Goal: Task Accomplishment & Management: Use online tool/utility

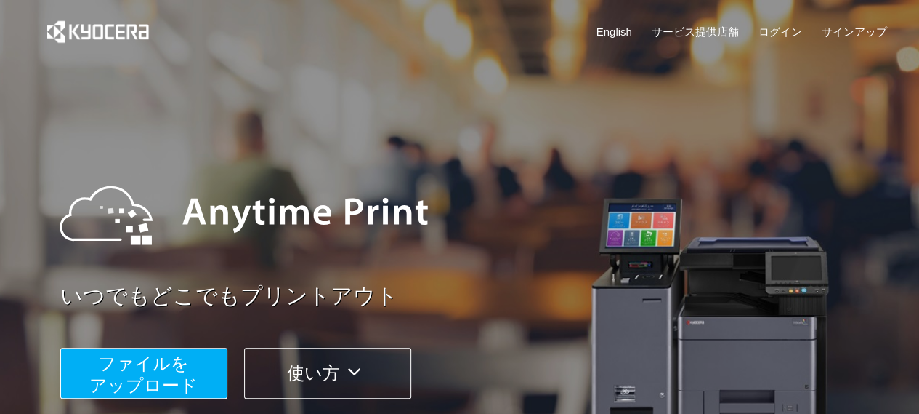
click at [163, 367] on span "ファイルを ​​アップロード" at bounding box center [143, 373] width 108 height 41
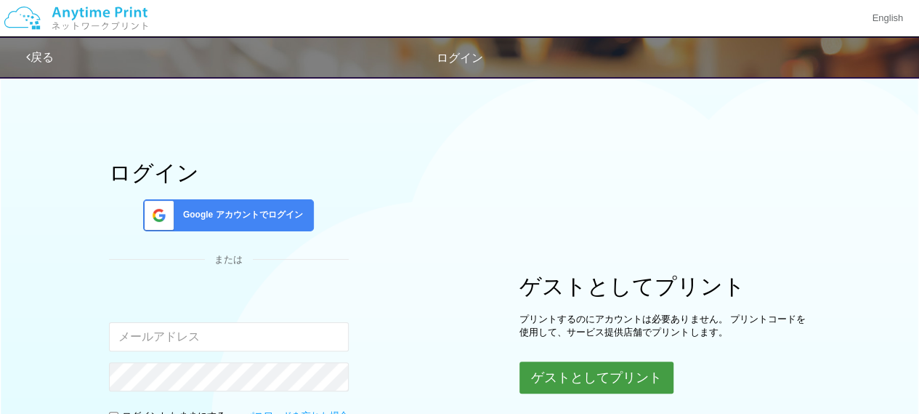
click at [609, 368] on button "ゲストとしてプリント" at bounding box center [597, 377] width 154 height 32
click at [574, 358] on div "ゲストとしてプリント プリントするのにアカウントは必要ありません。 プリントコードを使用して、サービス提供店舗でプリントします。 ゲストとしてプリント" at bounding box center [665, 333] width 291 height 121
click at [570, 368] on button "ゲストとしてプリント" at bounding box center [597, 377] width 154 height 32
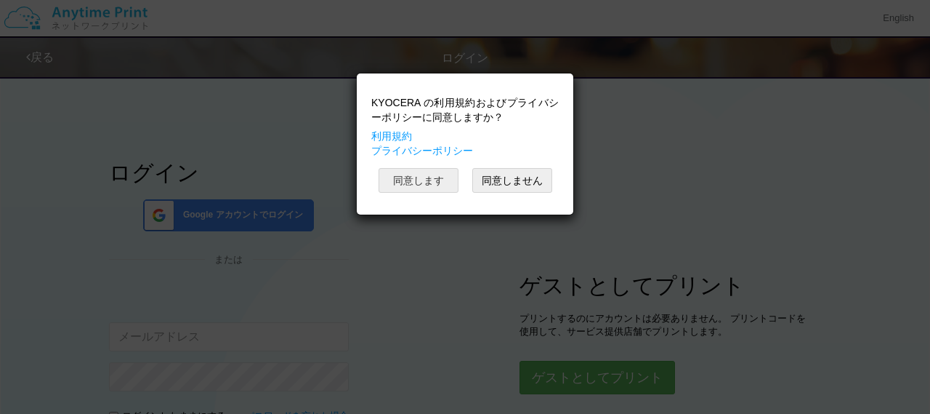
click at [422, 182] on button "同意します" at bounding box center [419, 180] width 80 height 25
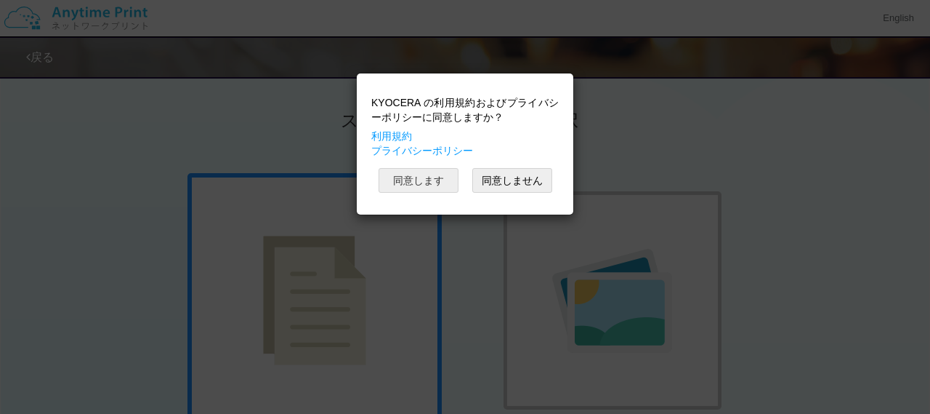
click at [449, 183] on button "同意します" at bounding box center [419, 180] width 80 height 25
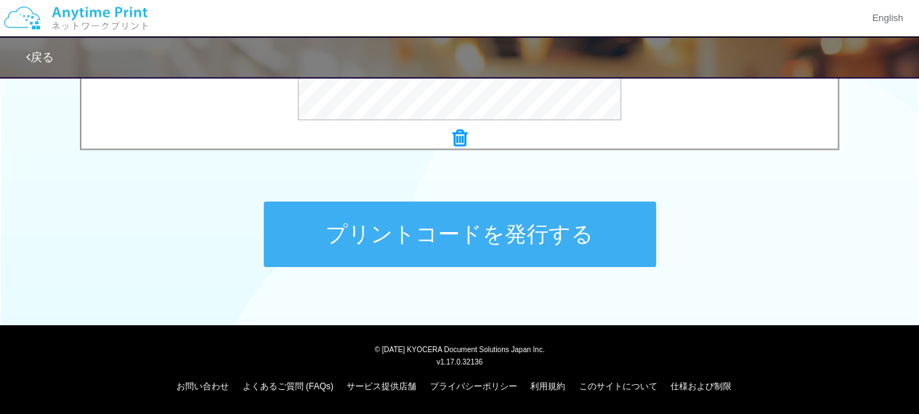
scroll to position [691, 0]
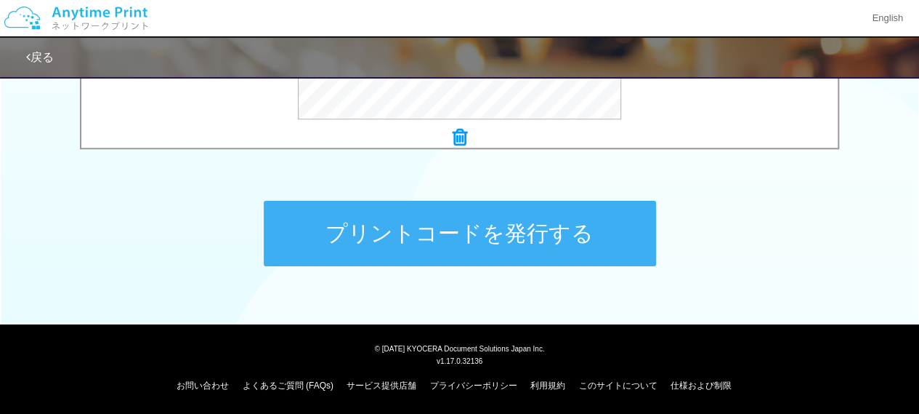
click at [355, 252] on button "プリントコードを発行する" at bounding box center [460, 233] width 392 height 65
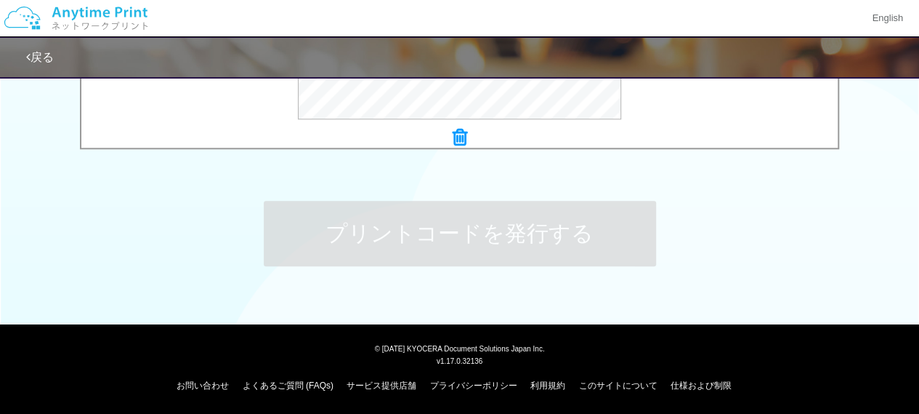
scroll to position [0, 0]
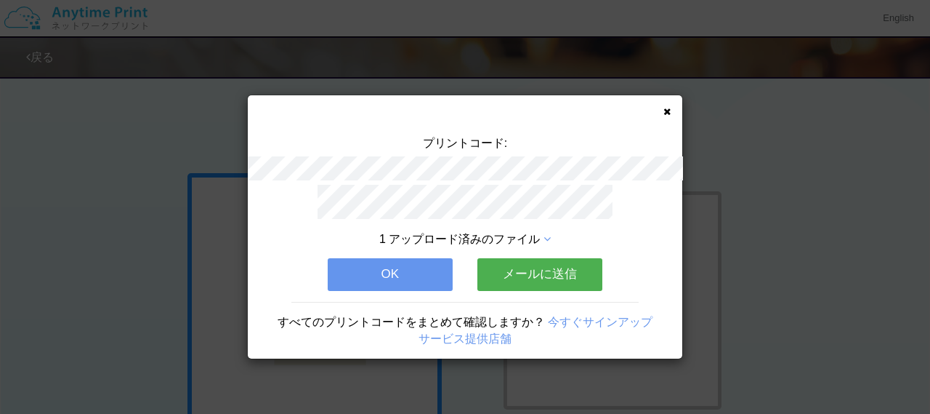
click at [366, 258] on button "OK" at bounding box center [390, 274] width 125 height 32
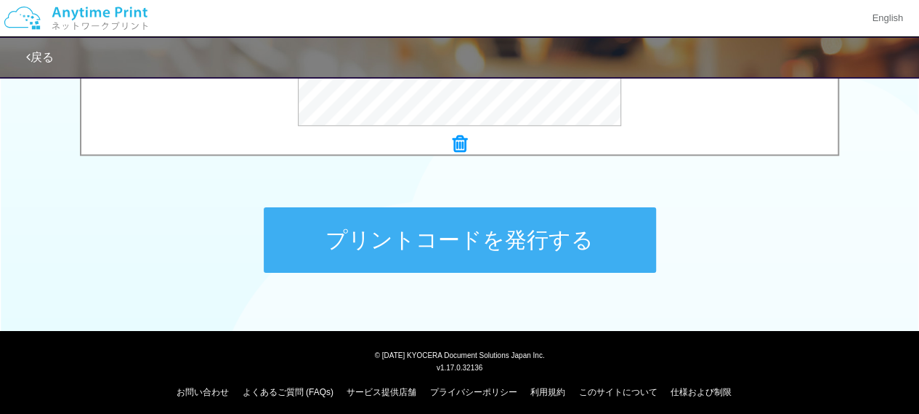
scroll to position [691, 0]
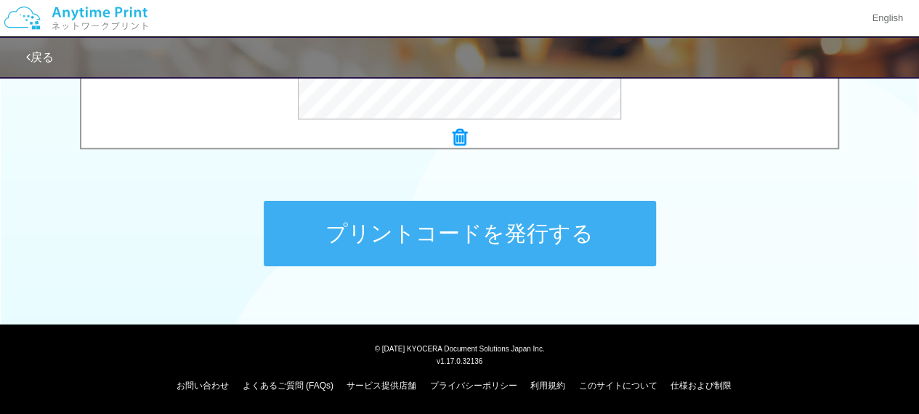
click at [368, 223] on button "プリントコードを発行する" at bounding box center [460, 233] width 392 height 65
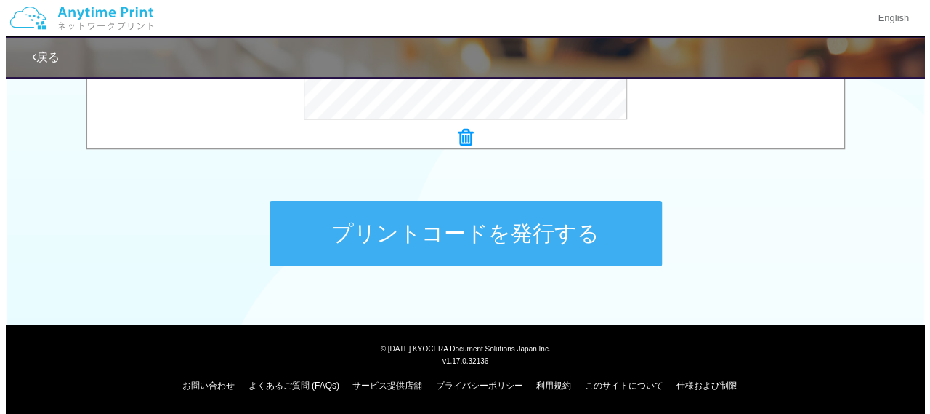
scroll to position [0, 0]
